Goal: Register for event/course

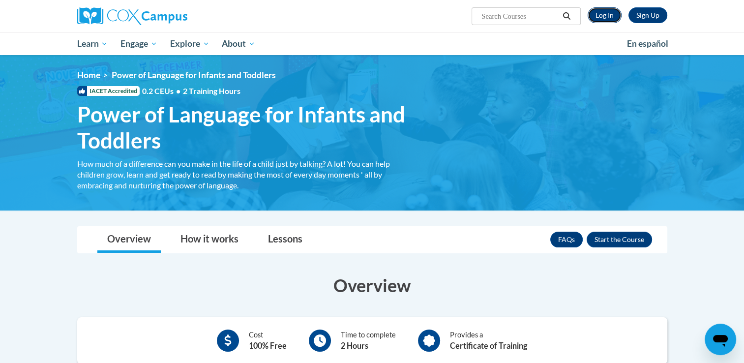
click at [611, 13] on link "Log In" at bounding box center [604, 15] width 34 height 16
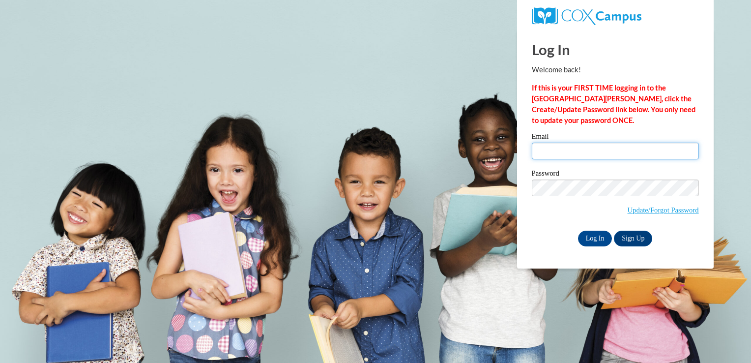
click at [564, 152] on input "Email" at bounding box center [615, 151] width 167 height 17
type input "worleyts@appstate.edu"
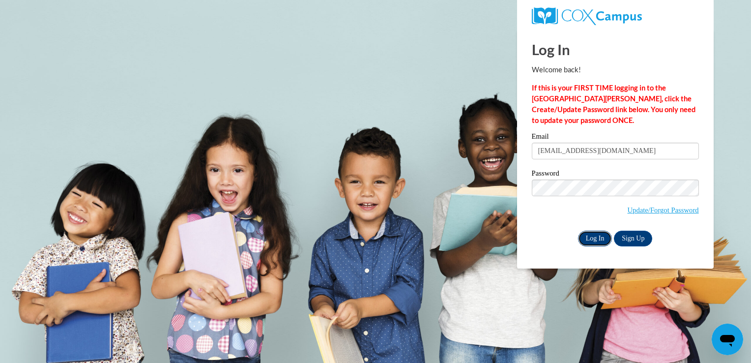
click at [594, 239] on input "Log In" at bounding box center [595, 239] width 34 height 16
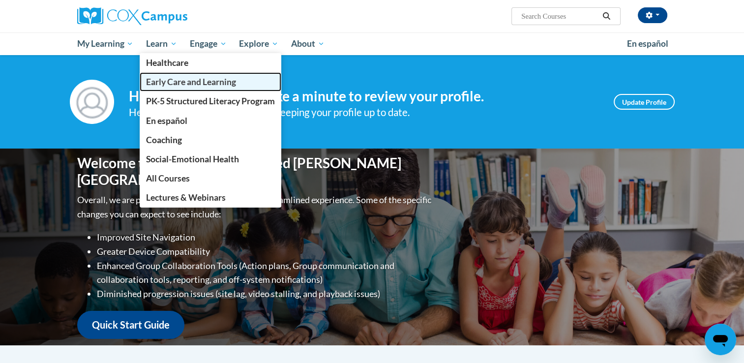
click at [175, 81] on span "Early Care and Learning" at bounding box center [191, 82] width 90 height 10
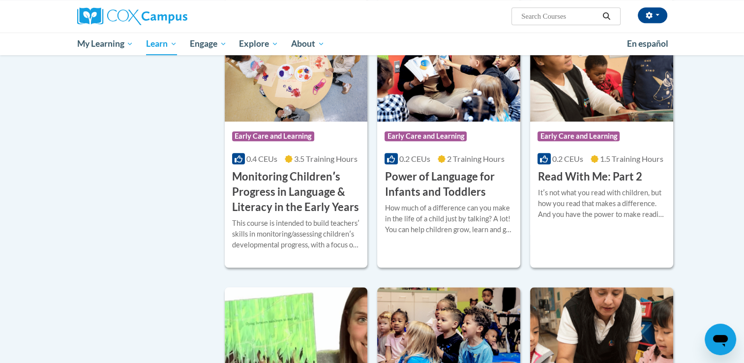
scroll to position [839, 0]
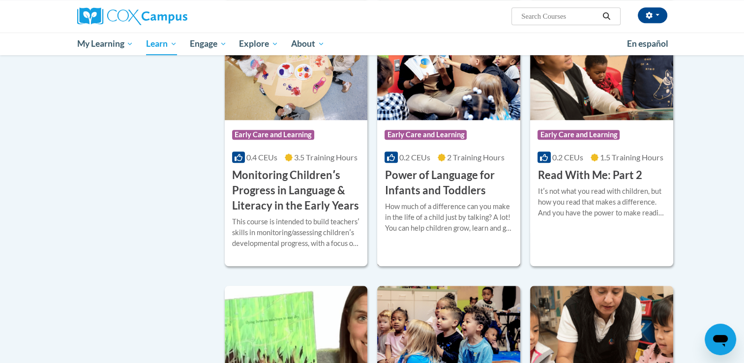
click at [455, 198] on h3 "Power of Language for Infants and Toddlers" at bounding box center [448, 183] width 128 height 30
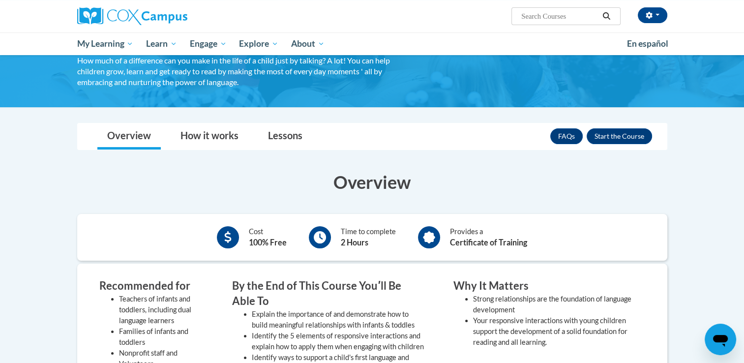
scroll to position [104, 0]
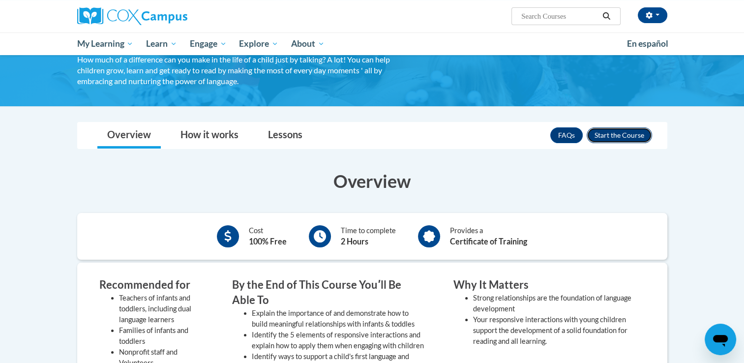
click at [626, 133] on button "Enroll" at bounding box center [618, 135] width 65 height 16
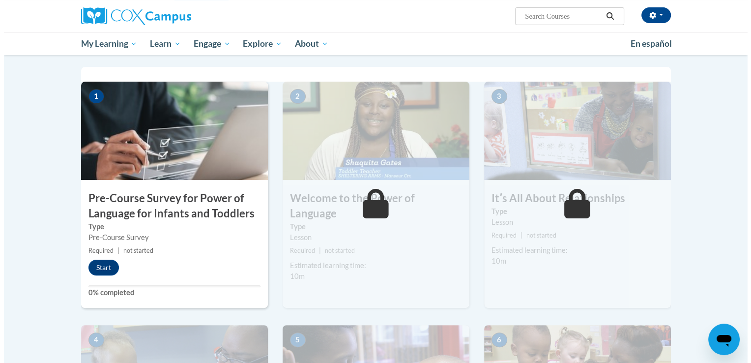
scroll to position [190, 0]
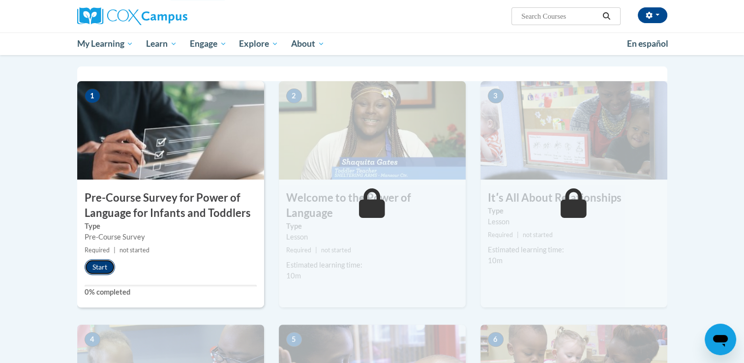
click at [99, 267] on button "Start" at bounding box center [100, 267] width 30 height 16
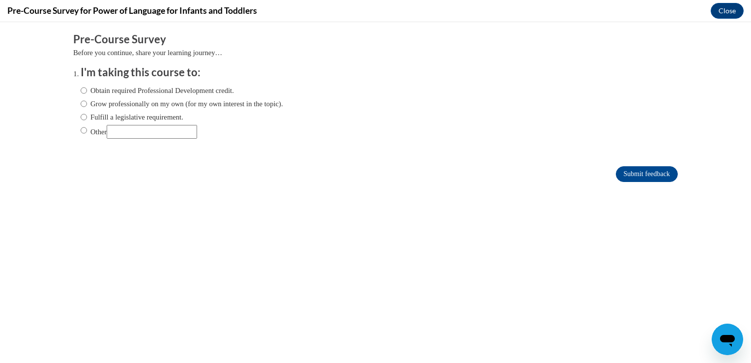
scroll to position [0, 0]
click at [81, 91] on input "Obtain required Professional Development credit." at bounding box center [84, 90] width 6 height 11
radio input "true"
click at [631, 174] on input "Submit feedback" at bounding box center [647, 174] width 62 height 16
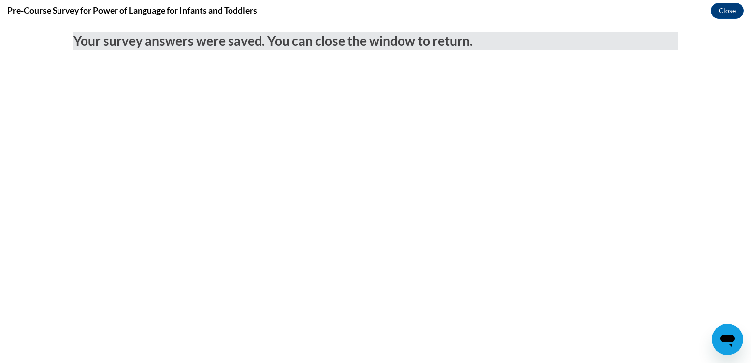
click at [191, 12] on h4 "Pre-Course Survey for Power of Language for Infants and Toddlers" at bounding box center [132, 10] width 250 height 12
click at [726, 7] on button "Close" at bounding box center [727, 11] width 33 height 16
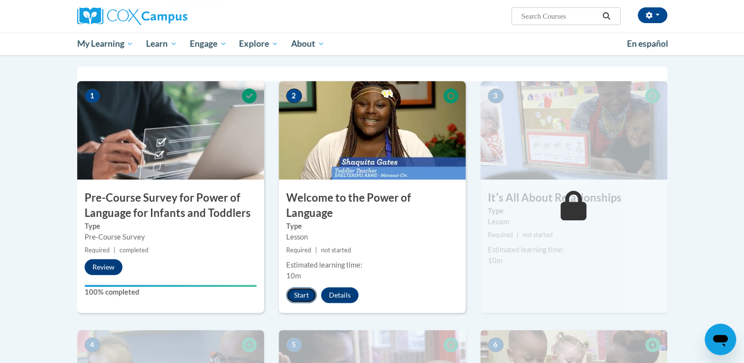
click at [298, 287] on button "Start" at bounding box center [301, 295] width 30 height 16
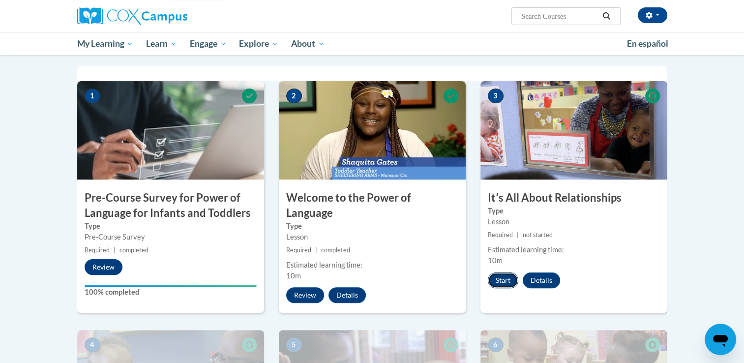
click at [505, 280] on button "Start" at bounding box center [503, 280] width 30 height 16
